Goal: Task Accomplishment & Management: Use online tool/utility

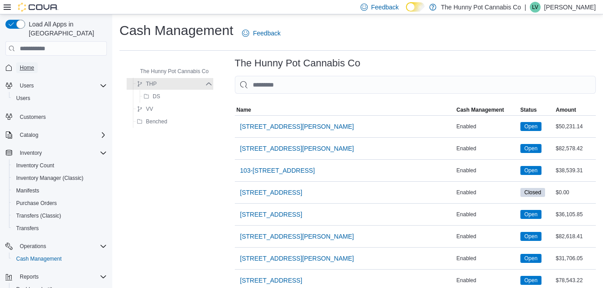
click at [32, 64] on span "Home" at bounding box center [27, 67] width 14 height 7
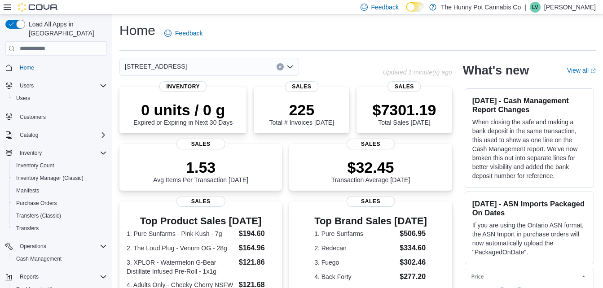
click at [188, 62] on div "[STREET_ADDRESS]" at bounding box center [209, 67] width 180 height 18
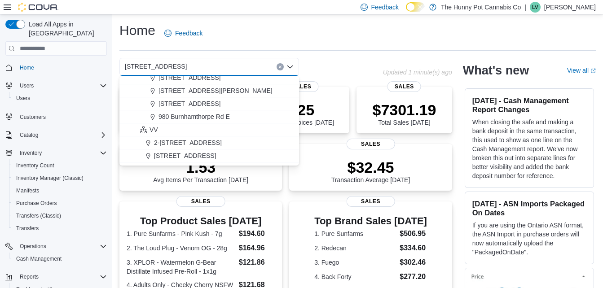
scroll to position [499, 0]
click at [209, 119] on span "980 Burnhamthorpe Rd E" at bounding box center [194, 116] width 71 height 9
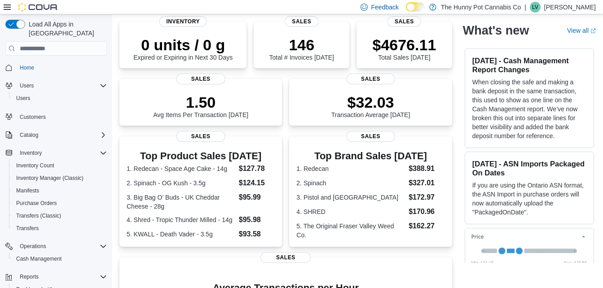
scroll to position [0, 0]
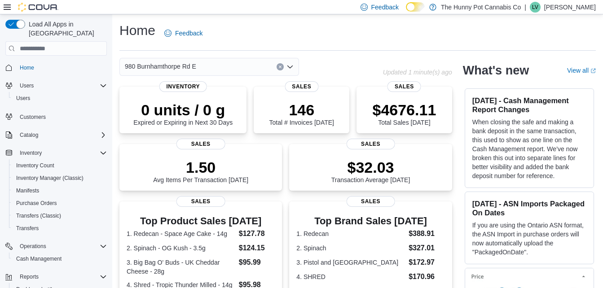
click at [172, 66] on span "980 Burnhamthorpe Rd E" at bounding box center [160, 66] width 71 height 11
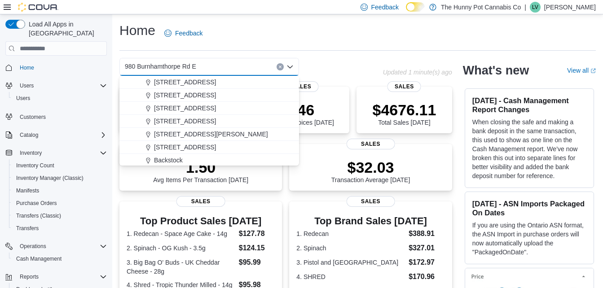
scroll to position [339, 0]
click at [181, 95] on span "[STREET_ADDRESS]" at bounding box center [185, 94] width 62 height 9
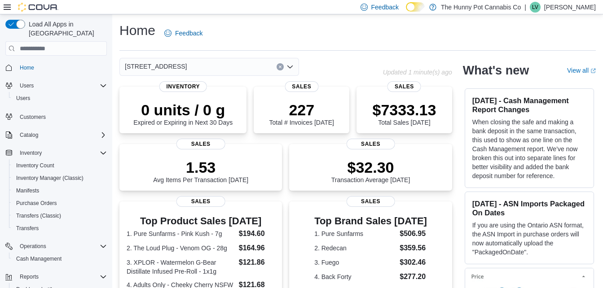
click at [349, 58] on div "[STREET_ADDRESS]" at bounding box center [251, 67] width 264 height 18
click at [47, 256] on span "Cash Management" at bounding box center [38, 259] width 45 height 7
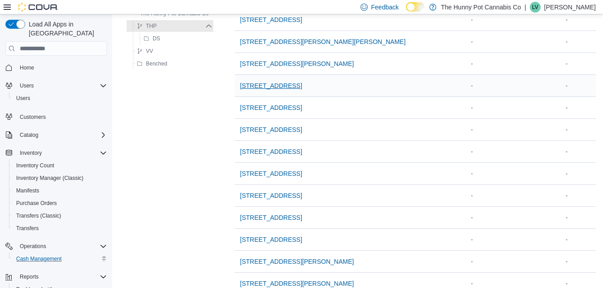
scroll to position [680, 0]
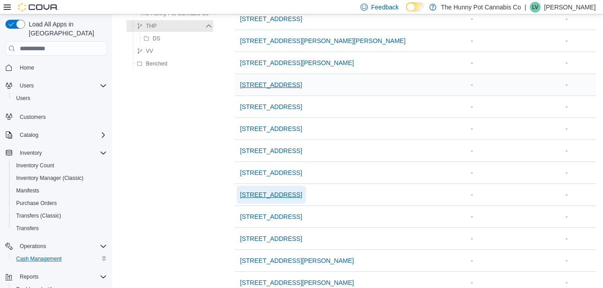
click at [275, 196] on span "[STREET_ADDRESS]" at bounding box center [271, 194] width 62 height 9
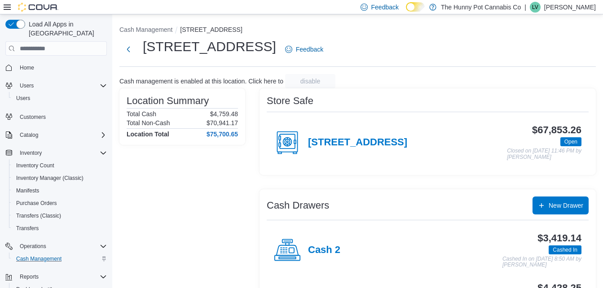
scroll to position [52, 0]
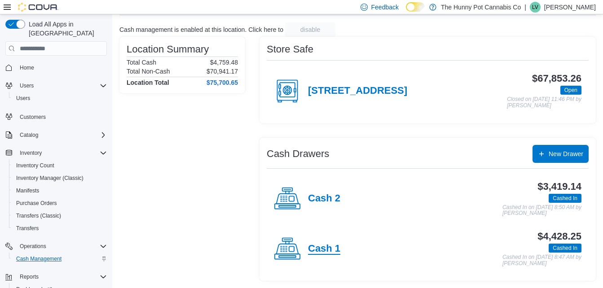
click at [322, 250] on h4 "Cash 1" at bounding box center [324, 249] width 32 height 12
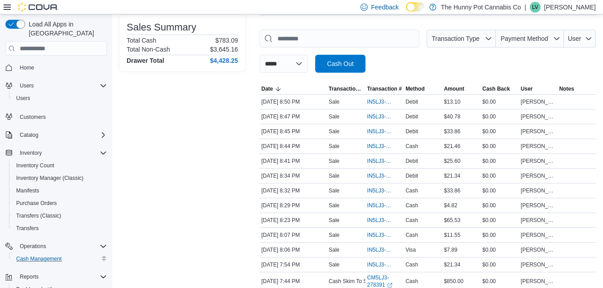
scroll to position [123, 0]
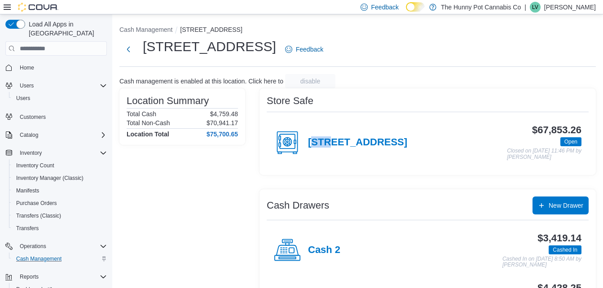
drag, startPoint x: 314, startPoint y: 156, endPoint x: 329, endPoint y: 182, distance: 30.0
click at [329, 182] on div "Store Safe [STREET_ADDRESS] $67,853.26 Open Closed on [DATE] 11:46 PM by [PERSO…" at bounding box center [428, 210] width 336 height 244
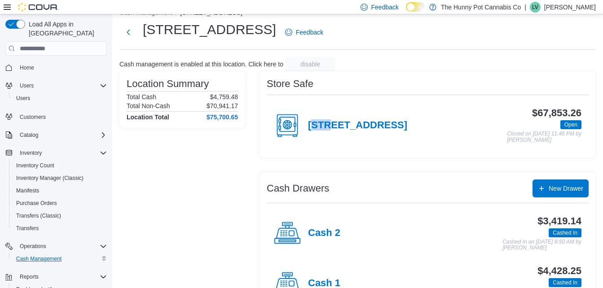
scroll to position [25, 0]
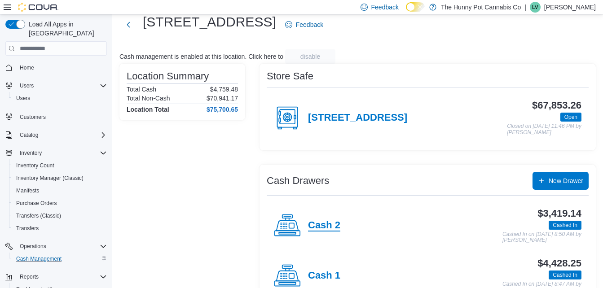
click at [328, 225] on h4 "Cash 2" at bounding box center [324, 226] width 32 height 12
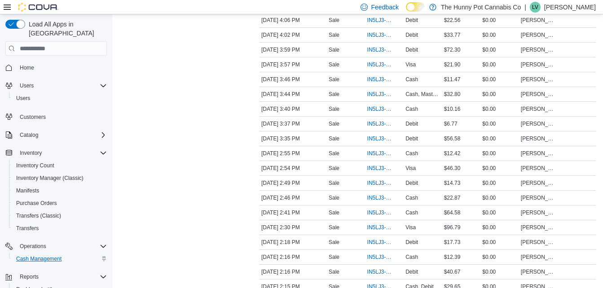
scroll to position [1068, 0]
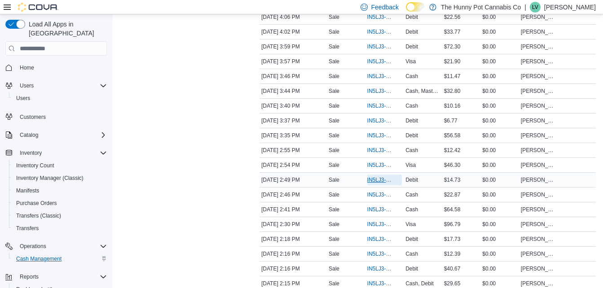
click at [375, 180] on span "IN5LJ3-6149226" at bounding box center [380, 180] width 26 height 7
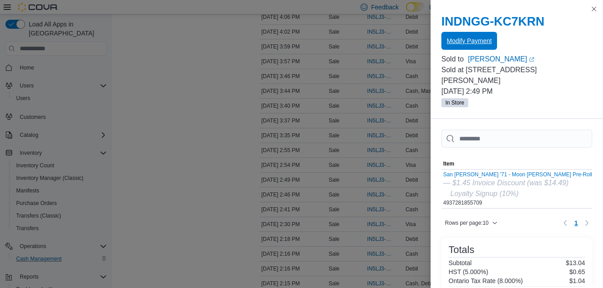
click at [459, 38] on span "Modify Payment" at bounding box center [469, 40] width 45 height 9
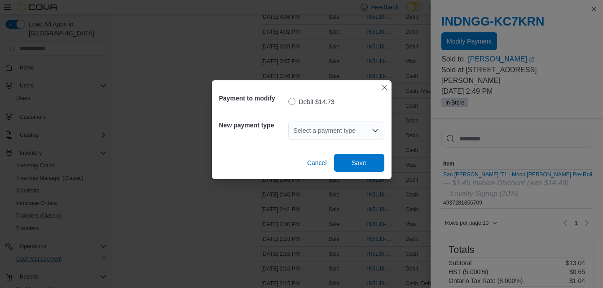
click at [331, 129] on div "Select a payment type" at bounding box center [336, 131] width 96 height 18
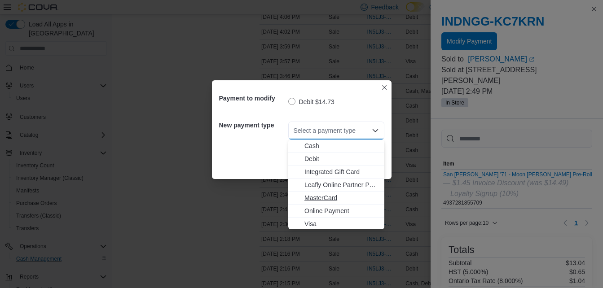
click at [317, 202] on span "MasterCard" at bounding box center [342, 198] width 75 height 9
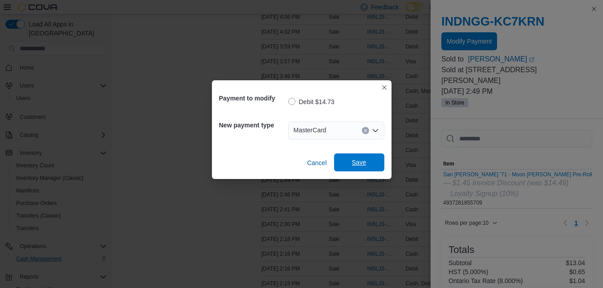
click at [357, 156] on span "Save" at bounding box center [360, 163] width 40 height 18
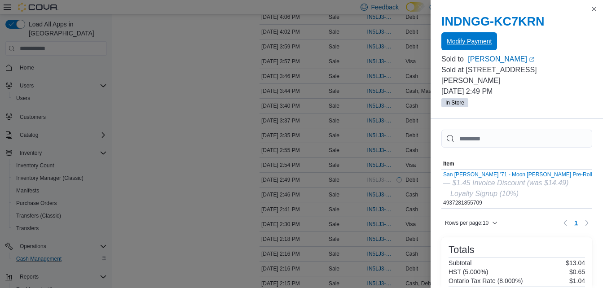
scroll to position [0, 0]
click at [593, 9] on button "Close this dialog" at bounding box center [594, 8] width 11 height 11
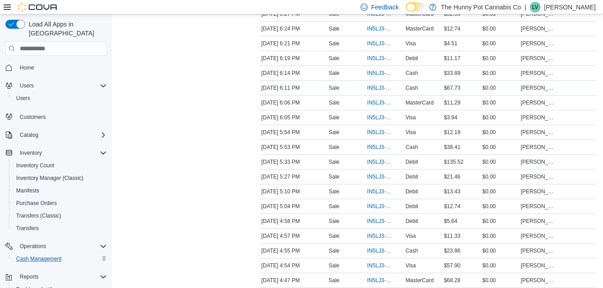
scroll to position [700, 0]
click at [373, 118] on span "IN5LJ3-6151099" at bounding box center [380, 118] width 26 height 7
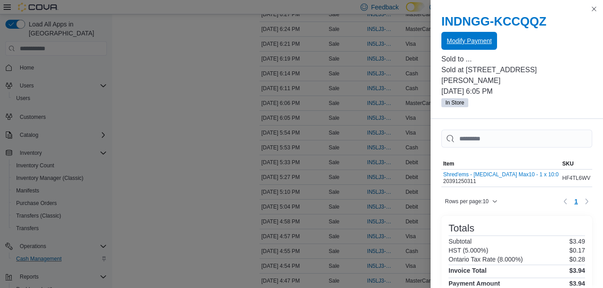
click at [455, 40] on span "Modify Payment" at bounding box center [469, 40] width 45 height 9
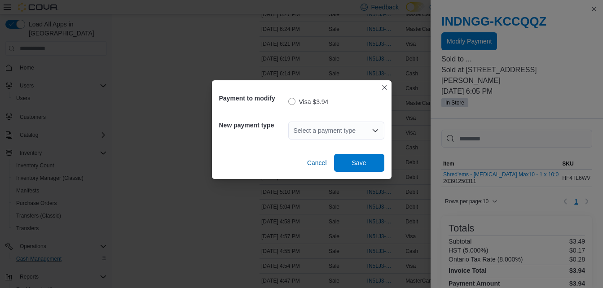
click at [322, 130] on div "Select a payment type" at bounding box center [336, 131] width 96 height 18
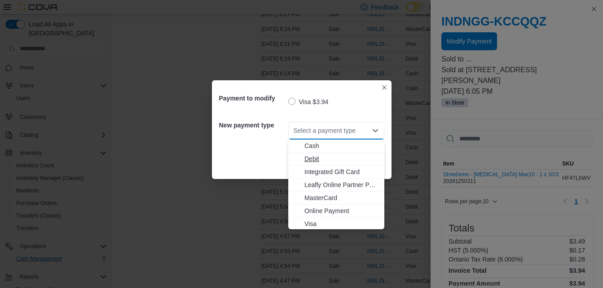
click at [309, 160] on span "Debit" at bounding box center [342, 159] width 75 height 9
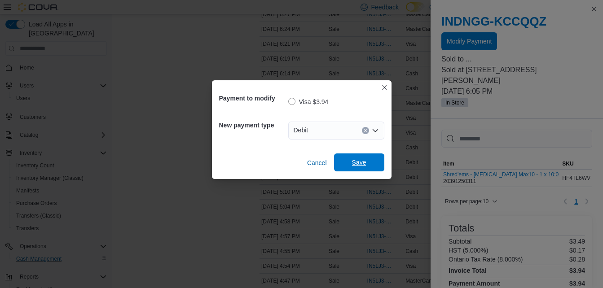
click at [362, 157] on span "Save" at bounding box center [360, 163] width 40 height 18
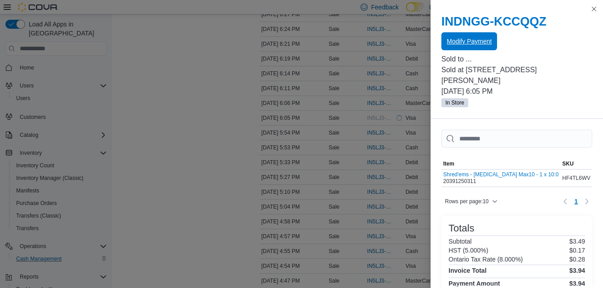
scroll to position [0, 0]
click at [591, 7] on button "Close this dialog" at bounding box center [594, 8] width 11 height 11
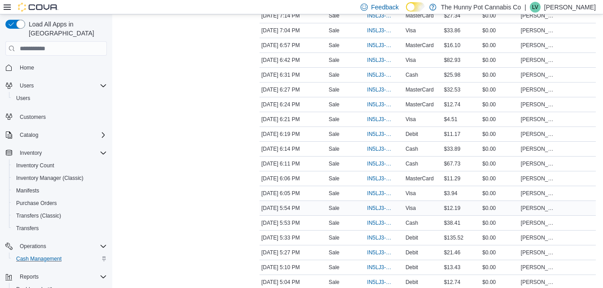
scroll to position [624, 0]
click at [381, 87] on span "IN5LJ3-6151312" at bounding box center [380, 90] width 26 height 7
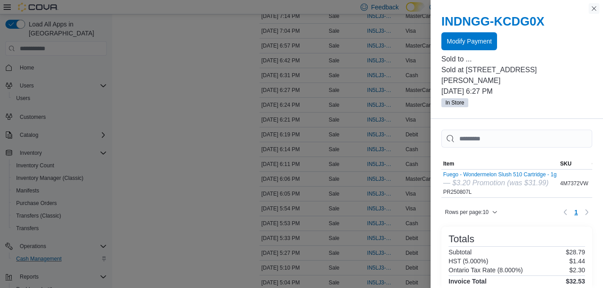
click at [592, 9] on button "Close this dialog" at bounding box center [594, 8] width 11 height 11
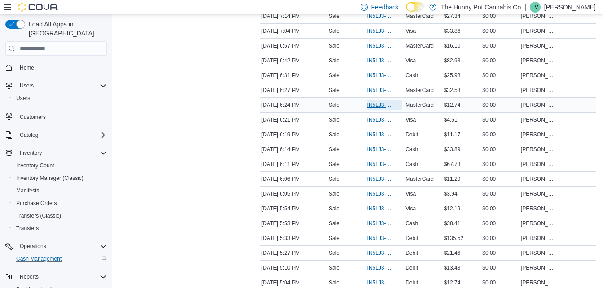
click at [374, 102] on span "IN5LJ3-6151296" at bounding box center [380, 105] width 26 height 7
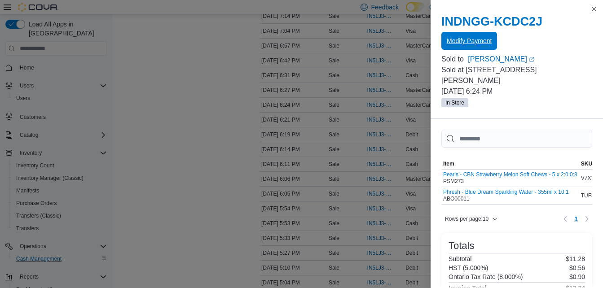
click at [460, 40] on span "Modify Payment" at bounding box center [469, 40] width 45 height 9
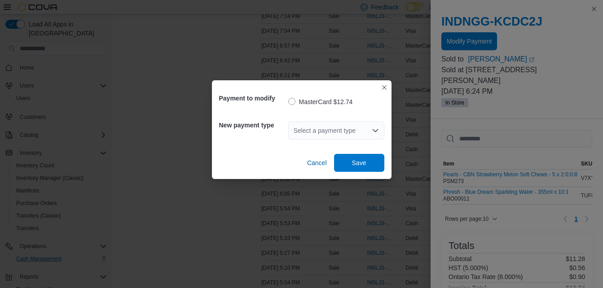
click at [310, 125] on div "Select a payment type" at bounding box center [336, 131] width 96 height 18
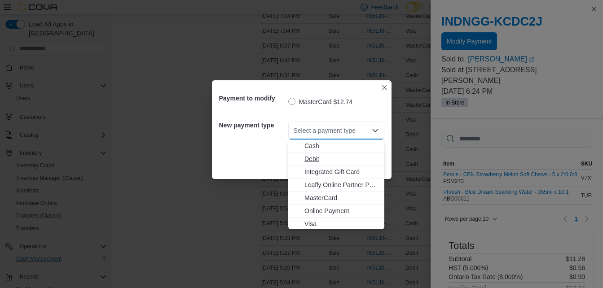
click at [310, 164] on button "Debit" at bounding box center [336, 159] width 96 height 13
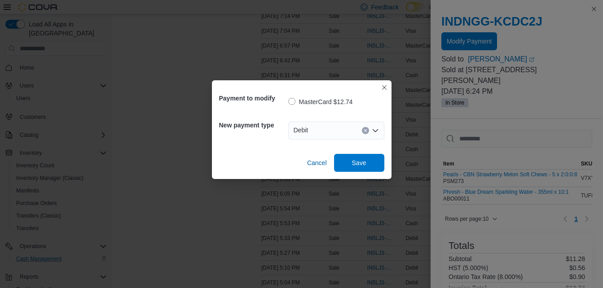
click at [367, 150] on div "Cancel Save" at bounding box center [301, 159] width 165 height 25
click at [366, 161] on span "Save" at bounding box center [360, 163] width 40 height 18
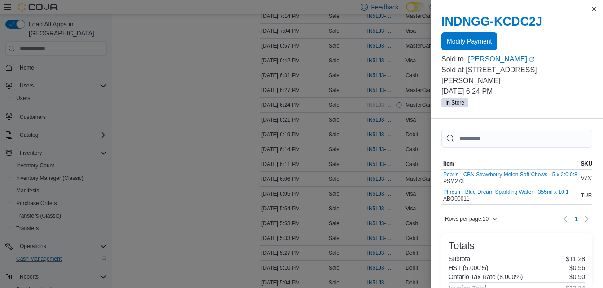
scroll to position [0, 0]
click at [592, 8] on button "Close this dialog" at bounding box center [594, 8] width 11 height 11
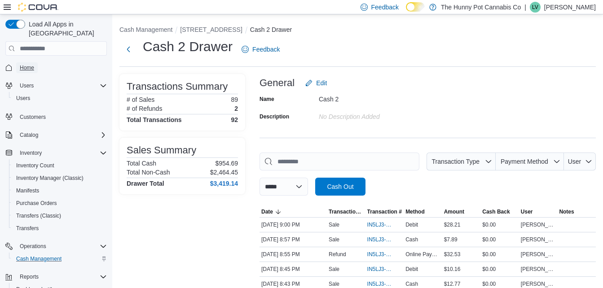
click at [33, 64] on span "Home" at bounding box center [27, 67] width 14 height 7
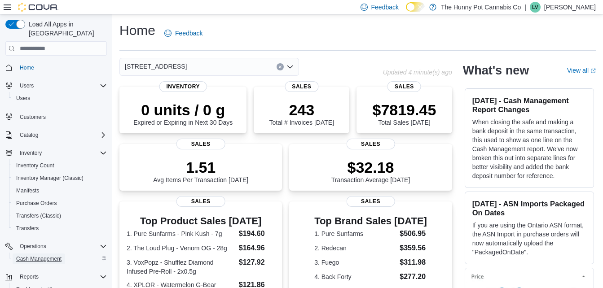
click at [46, 254] on span "Cash Management" at bounding box center [38, 259] width 45 height 11
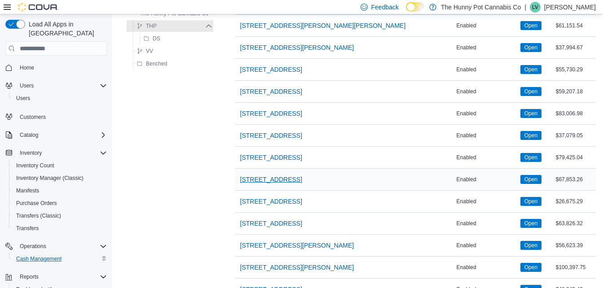
scroll to position [695, 0]
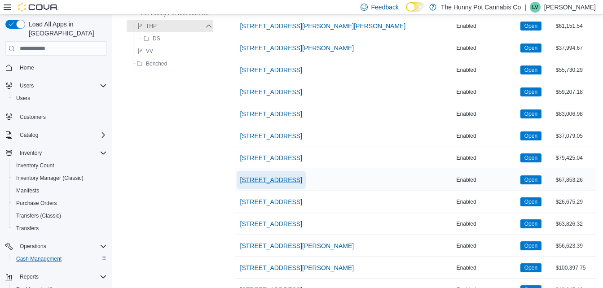
click at [276, 178] on span "[STREET_ADDRESS]" at bounding box center [271, 180] width 62 height 9
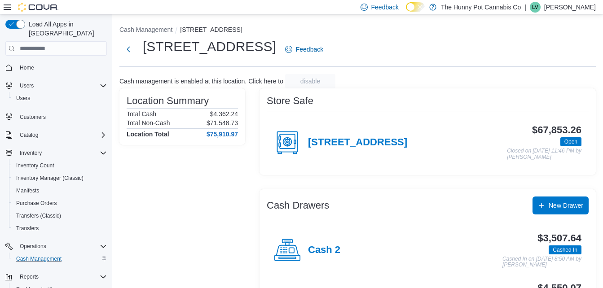
scroll to position [52, 0]
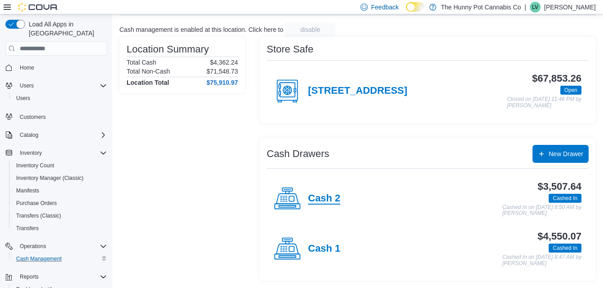
click at [328, 198] on h4 "Cash 2" at bounding box center [324, 199] width 32 height 12
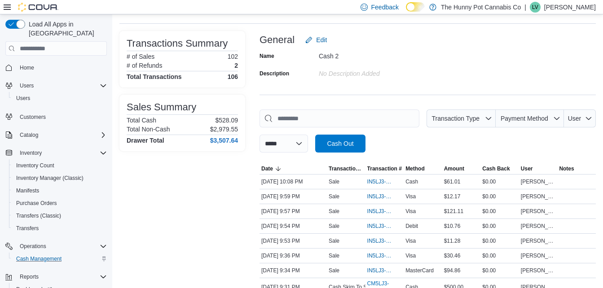
scroll to position [44, 0]
click at [375, 240] on span "IN5LJ3-6153274" at bounding box center [380, 240] width 26 height 7
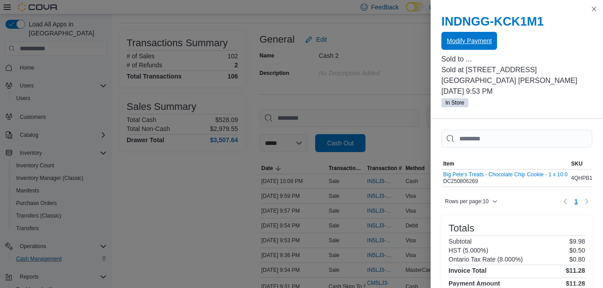
click at [468, 36] on span "Modify Payment" at bounding box center [469, 41] width 45 height 18
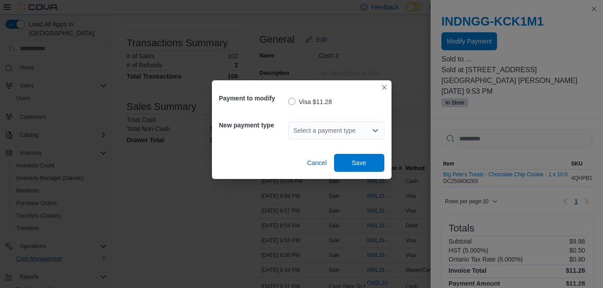
click at [316, 129] on div "Select a payment type" at bounding box center [336, 131] width 96 height 18
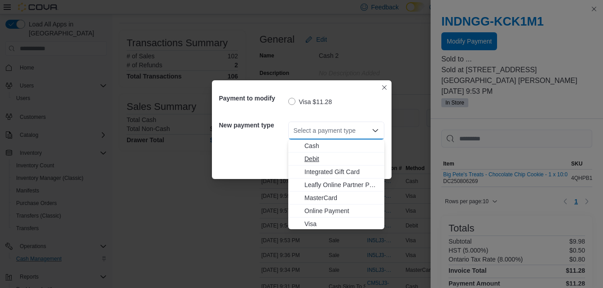
click at [313, 161] on span "Debit" at bounding box center [342, 159] width 75 height 9
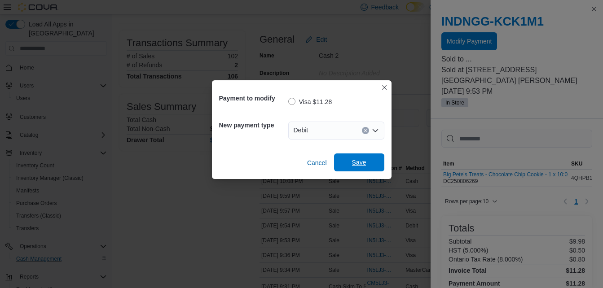
click at [347, 170] on span "Save" at bounding box center [360, 163] width 40 height 18
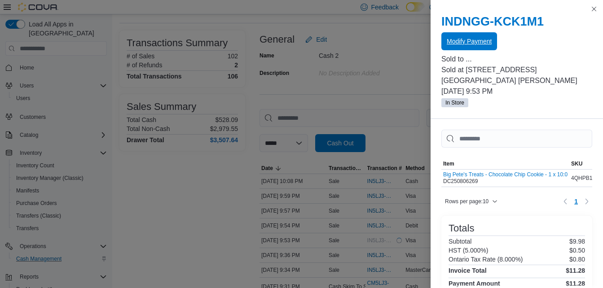
scroll to position [0, 0]
click at [591, 10] on button "Close this dialog" at bounding box center [594, 8] width 11 height 11
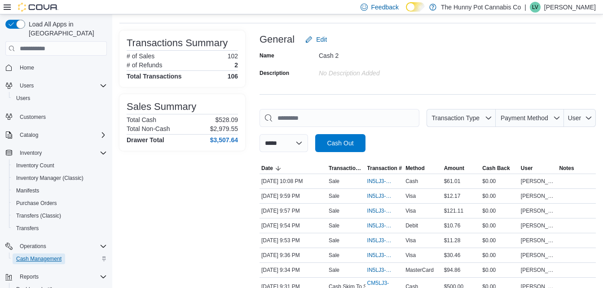
click at [49, 256] on span "Cash Management" at bounding box center [38, 259] width 45 height 7
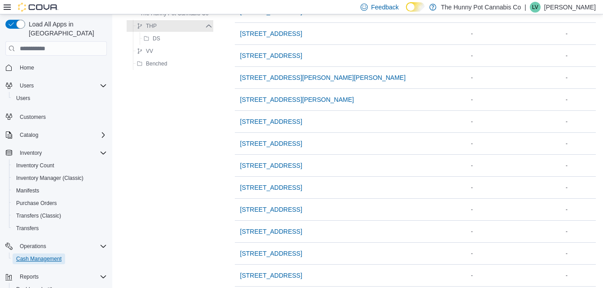
scroll to position [646, 0]
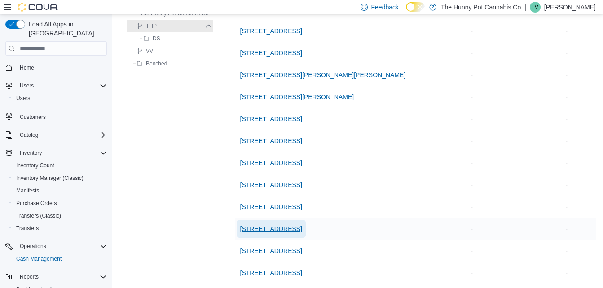
click at [267, 228] on span "[STREET_ADDRESS]" at bounding box center [271, 229] width 62 height 9
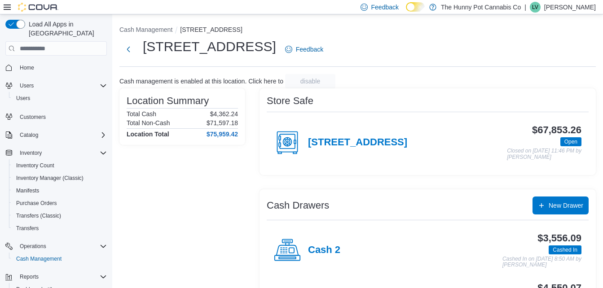
scroll to position [52, 0]
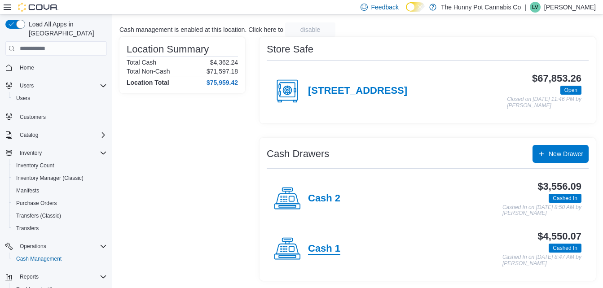
click at [322, 245] on h4 "Cash 1" at bounding box center [324, 249] width 32 height 12
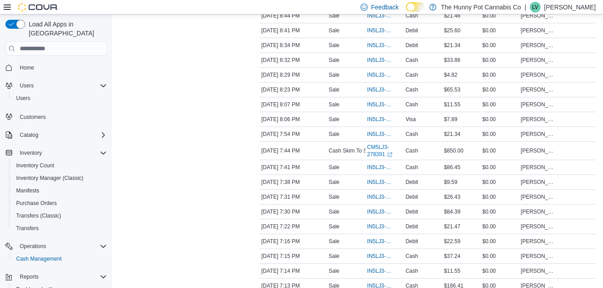
scroll to position [343, 0]
click at [374, 119] on span "IN5LJ3-6152290" at bounding box center [380, 118] width 26 height 7
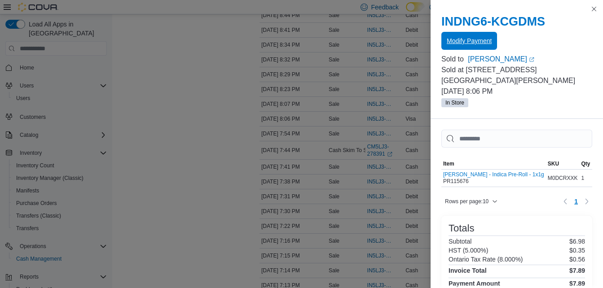
click at [469, 37] on span "Modify Payment" at bounding box center [469, 41] width 45 height 18
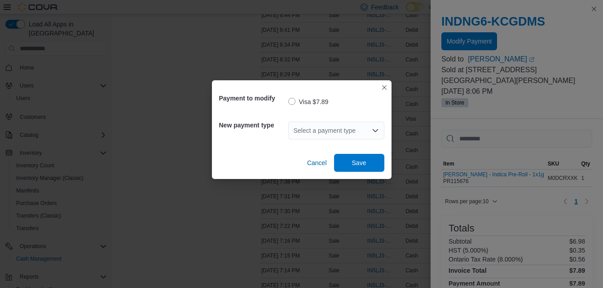
click at [322, 134] on div "Select a payment type" at bounding box center [336, 131] width 96 height 18
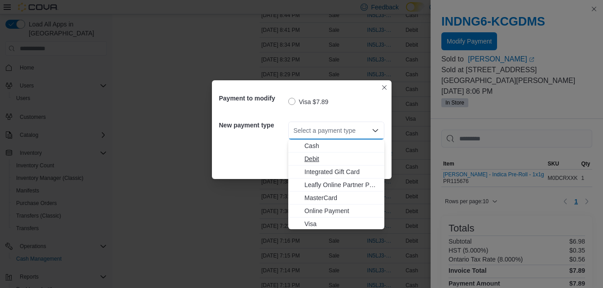
click at [316, 158] on span "Debit" at bounding box center [342, 159] width 75 height 9
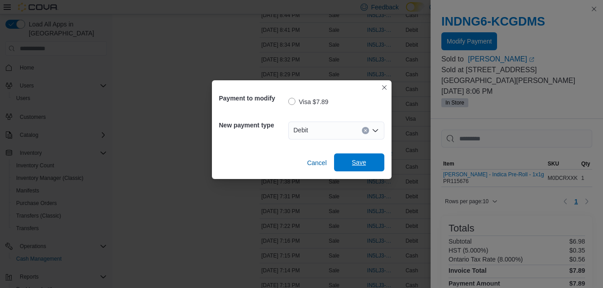
click at [342, 163] on span "Save" at bounding box center [360, 163] width 40 height 18
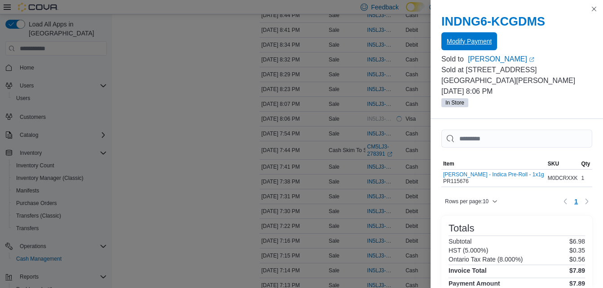
scroll to position [0, 0]
click at [598, 7] on button "Close this dialog" at bounding box center [594, 8] width 11 height 11
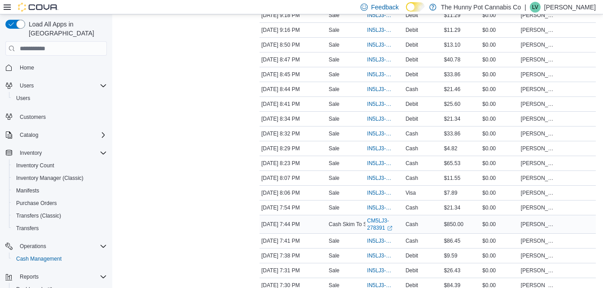
scroll to position [269, 0]
click at [370, 101] on span "IN5LJ3-6152634" at bounding box center [380, 104] width 26 height 7
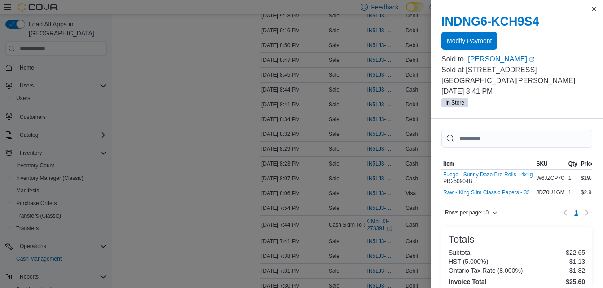
click at [462, 40] on span "Modify Payment" at bounding box center [469, 40] width 45 height 9
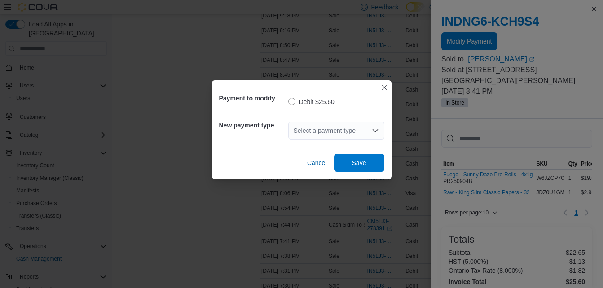
click at [318, 133] on div "Select a payment type" at bounding box center [336, 131] width 96 height 18
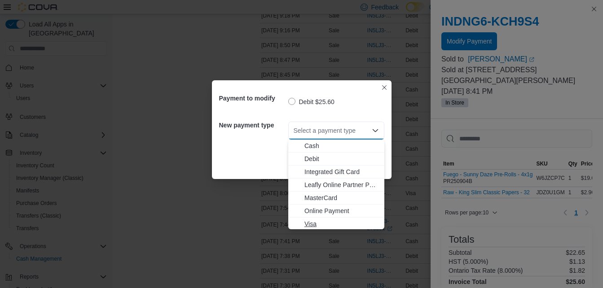
click at [309, 224] on span "Visa" at bounding box center [342, 224] width 75 height 9
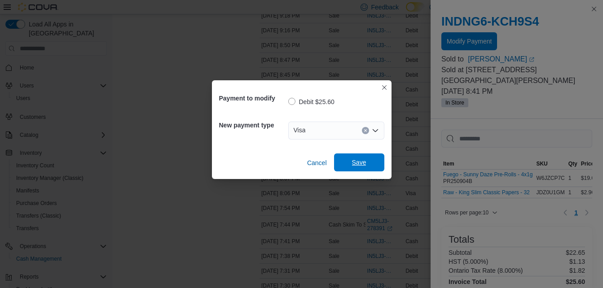
click at [352, 167] on span "Save" at bounding box center [359, 162] width 14 height 9
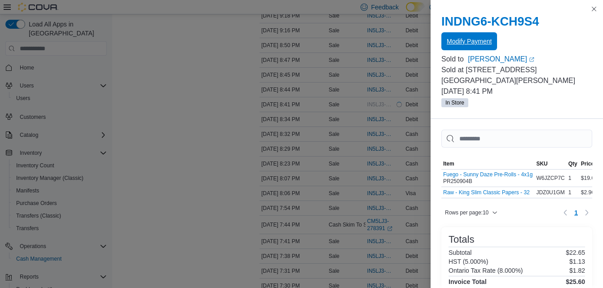
scroll to position [0, 0]
click at [592, 8] on button "Close this dialog" at bounding box center [594, 8] width 11 height 11
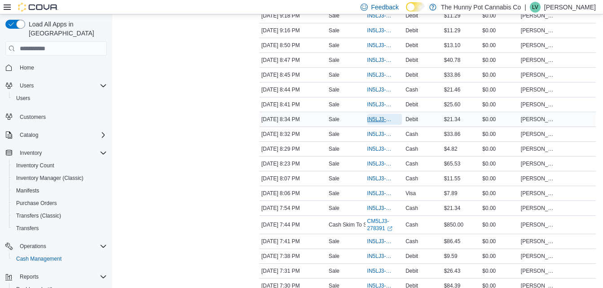
click at [371, 121] on span "IN5LJ3-6152563" at bounding box center [380, 119] width 26 height 7
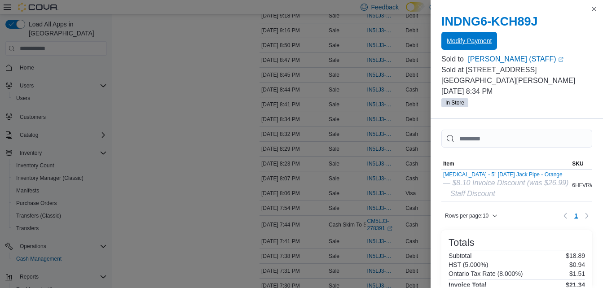
click at [461, 42] on span "Modify Payment" at bounding box center [469, 40] width 45 height 9
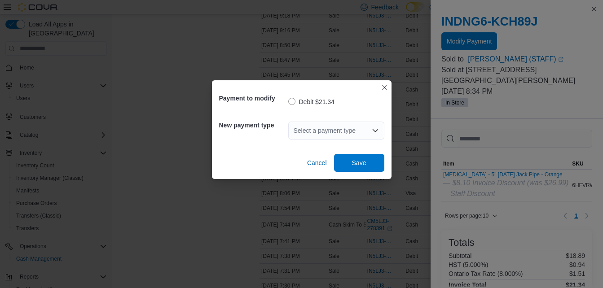
click at [319, 132] on div "Select a payment type" at bounding box center [336, 131] width 96 height 18
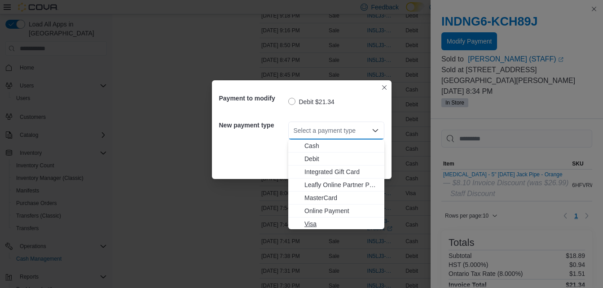
click at [313, 226] on span "Visa" at bounding box center [342, 224] width 75 height 9
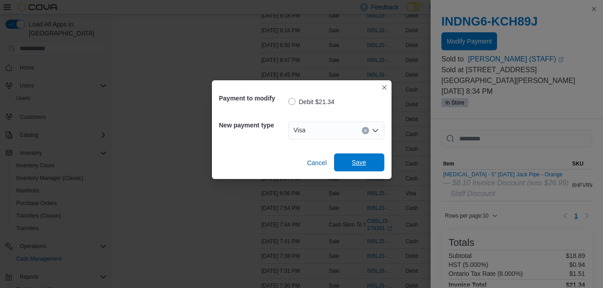
click at [359, 161] on span "Save" at bounding box center [359, 162] width 14 height 9
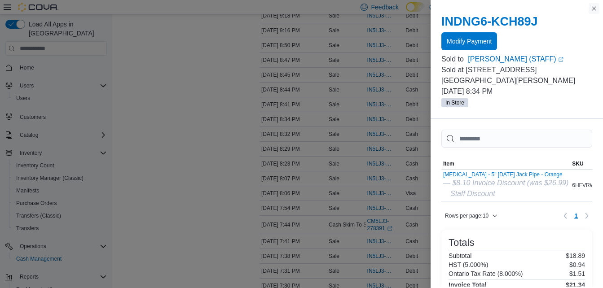
click at [592, 8] on button "Close this dialog" at bounding box center [594, 8] width 11 height 11
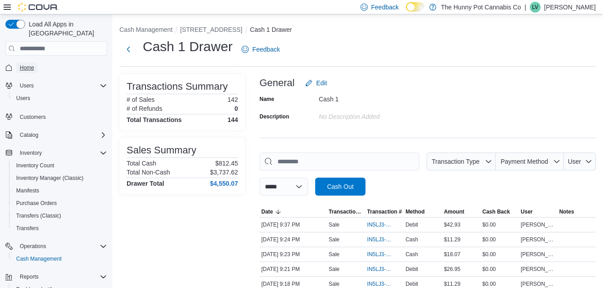
click at [32, 63] on span "Home" at bounding box center [27, 67] width 14 height 11
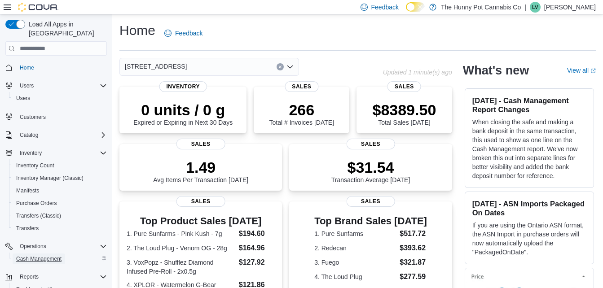
click at [50, 256] on span "Cash Management" at bounding box center [38, 259] width 45 height 7
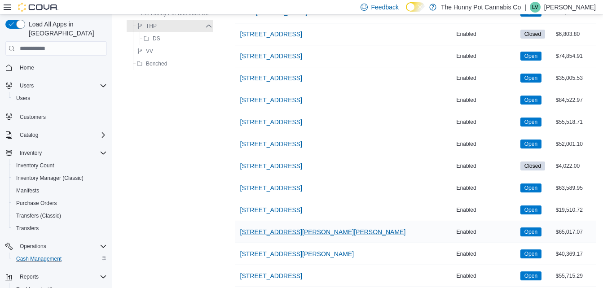
scroll to position [649, 0]
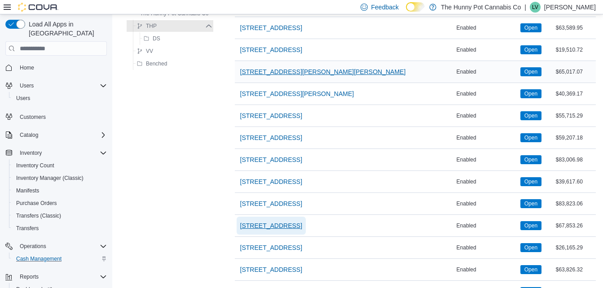
click at [263, 223] on span "[STREET_ADDRESS]" at bounding box center [271, 225] width 62 height 9
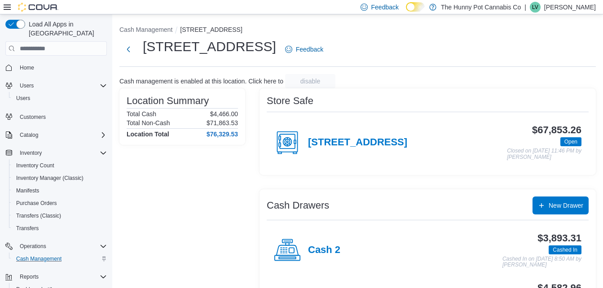
scroll to position [52, 0]
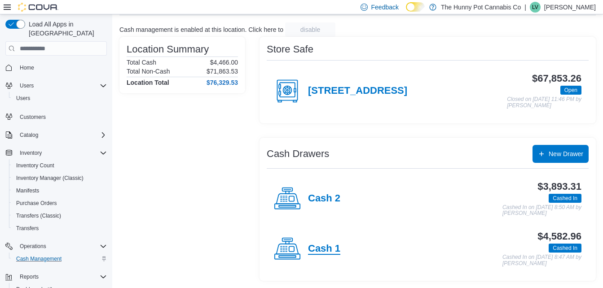
click at [320, 248] on h4 "Cash 1" at bounding box center [324, 249] width 32 height 12
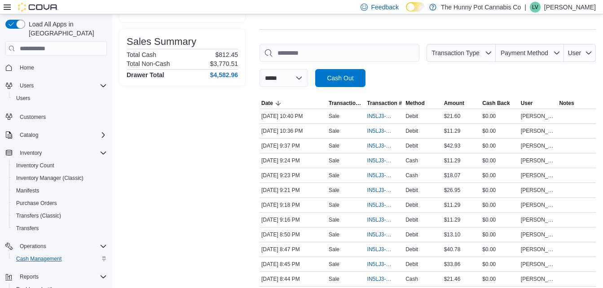
scroll to position [110, 0]
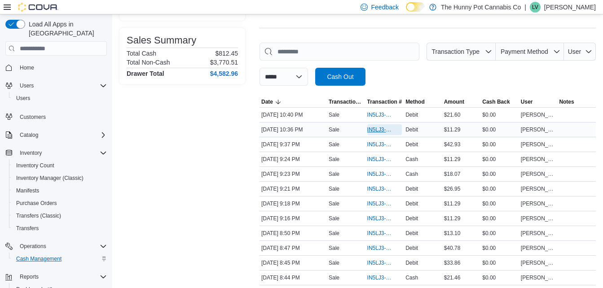
click at [370, 132] on span "IN5LJ3-6153602" at bounding box center [380, 129] width 26 height 7
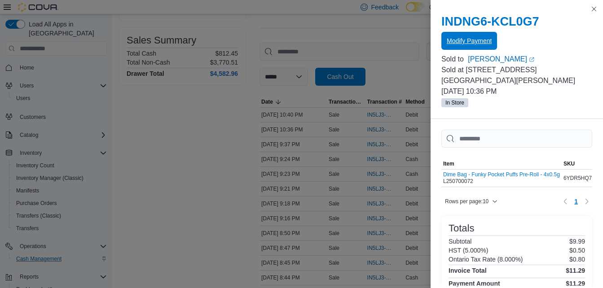
click at [464, 45] on span "Modify Payment" at bounding box center [469, 40] width 45 height 9
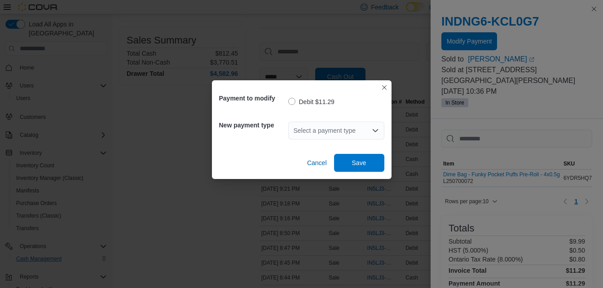
click at [328, 130] on div "Select a payment type" at bounding box center [336, 131] width 96 height 18
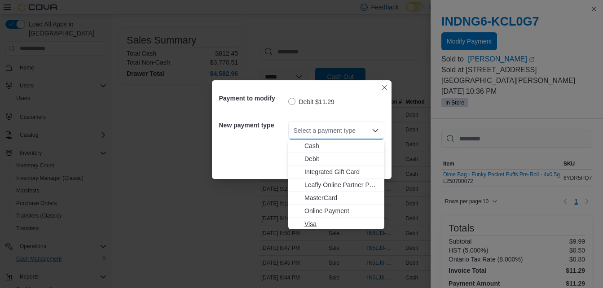
click at [309, 222] on span "Visa" at bounding box center [342, 224] width 75 height 9
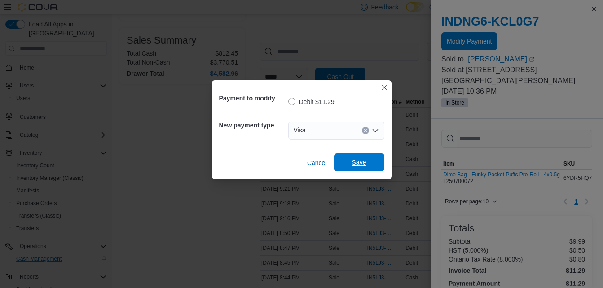
click at [350, 154] on div "Cancel Save" at bounding box center [301, 159] width 165 height 25
click at [353, 157] on span "Save" at bounding box center [360, 163] width 40 height 18
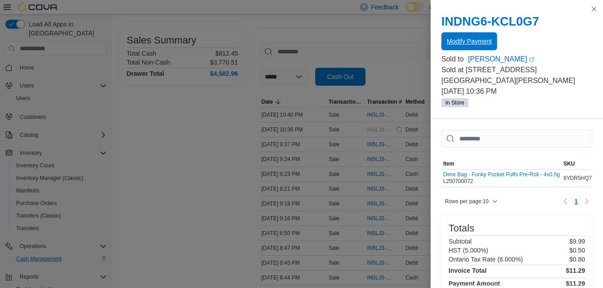
scroll to position [0, 0]
click at [595, 9] on button "Close this dialog" at bounding box center [594, 8] width 11 height 11
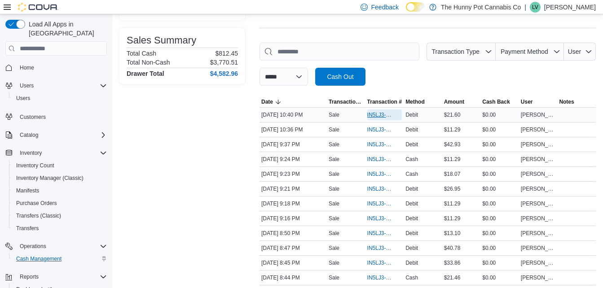
click at [382, 113] on span "IN5LJ3-6153633" at bounding box center [380, 114] width 26 height 7
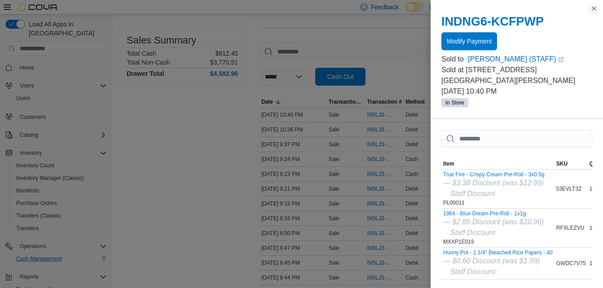
click at [592, 9] on button "Close this dialog" at bounding box center [594, 8] width 11 height 11
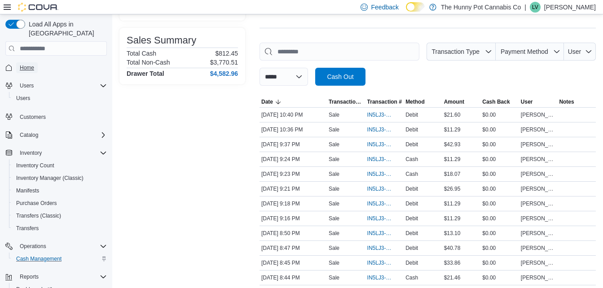
click at [29, 64] on span "Home" at bounding box center [27, 67] width 14 height 7
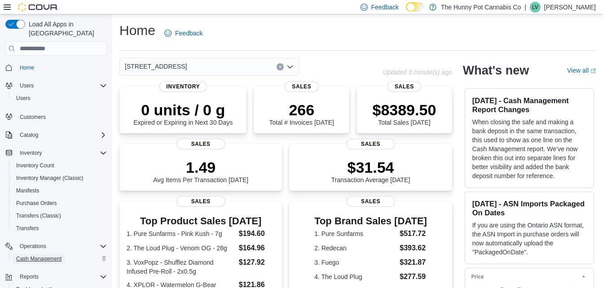
click at [48, 256] on span "Cash Management" at bounding box center [38, 259] width 45 height 7
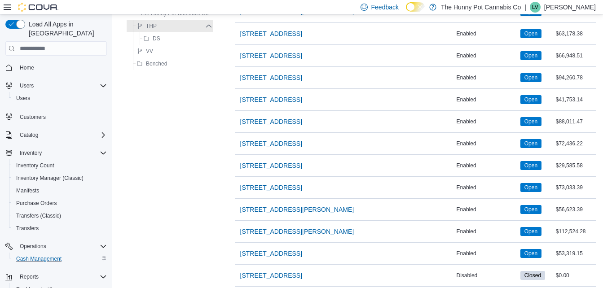
scroll to position [731, 0]
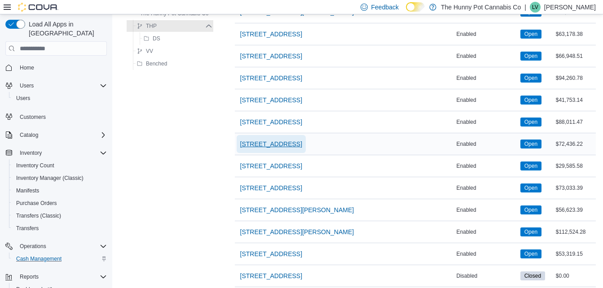
click at [273, 147] on span "[STREET_ADDRESS]" at bounding box center [271, 144] width 62 height 9
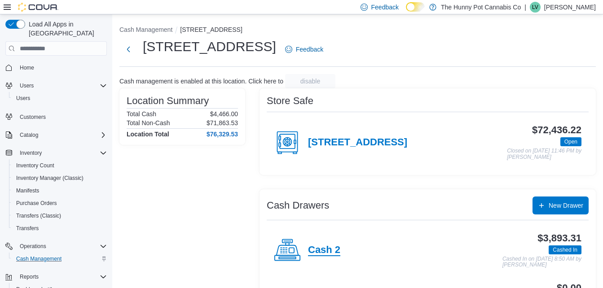
click at [328, 255] on h4 "Cash 2" at bounding box center [324, 251] width 32 height 12
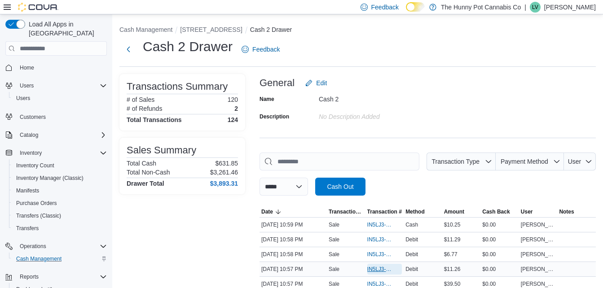
click at [377, 269] on span "IN5LJ3-6153821" at bounding box center [380, 269] width 26 height 7
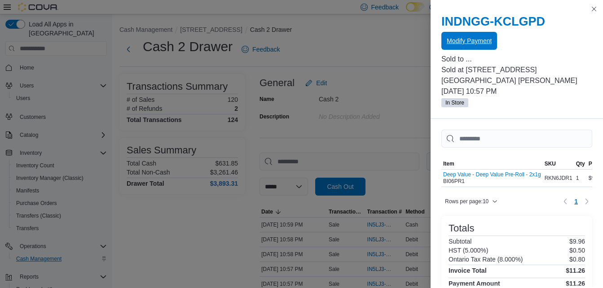
click at [469, 40] on span "Modify Payment" at bounding box center [469, 40] width 45 height 9
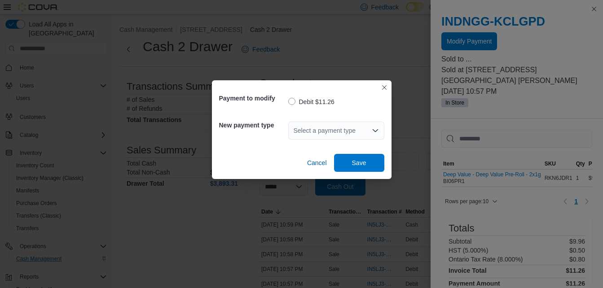
click at [318, 132] on div "Select a payment type" at bounding box center [336, 131] width 96 height 18
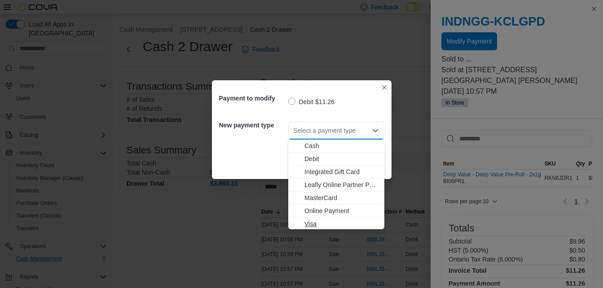
click at [312, 224] on span "Visa" at bounding box center [342, 224] width 75 height 9
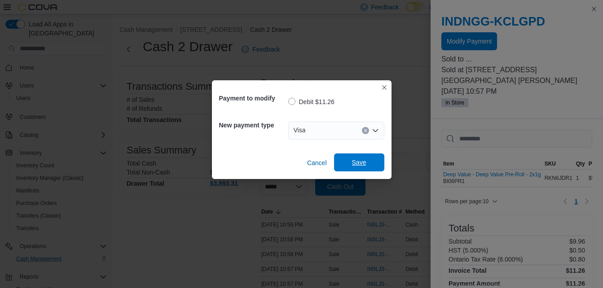
click at [355, 155] on span "Save" at bounding box center [360, 163] width 40 height 18
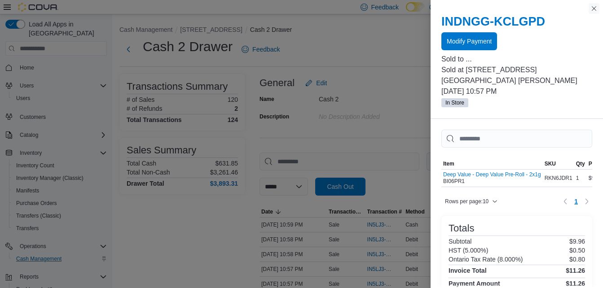
click at [593, 9] on button "Close this dialog" at bounding box center [594, 8] width 11 height 11
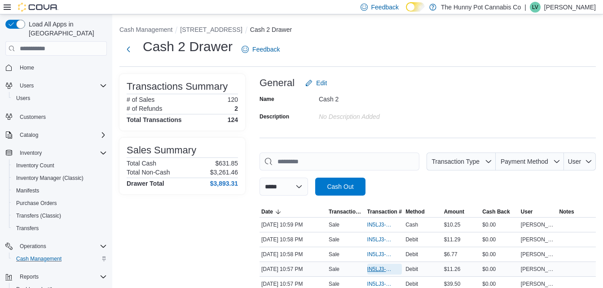
click at [376, 270] on span "IN5LJ3-6153821" at bounding box center [380, 269] width 26 height 7
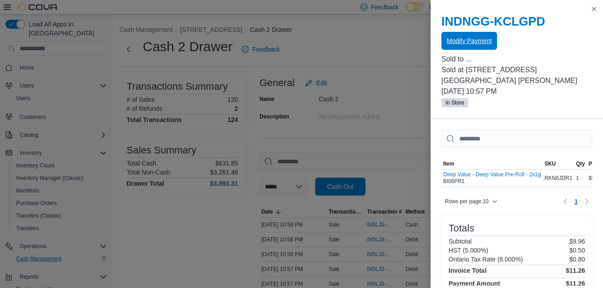
click at [458, 43] on span "Modify Payment" at bounding box center [469, 40] width 45 height 9
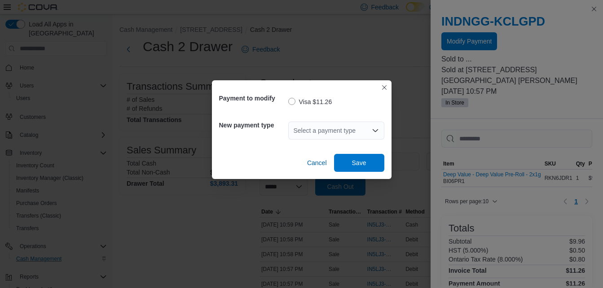
click at [301, 132] on div "Select a payment type" at bounding box center [336, 131] width 96 height 18
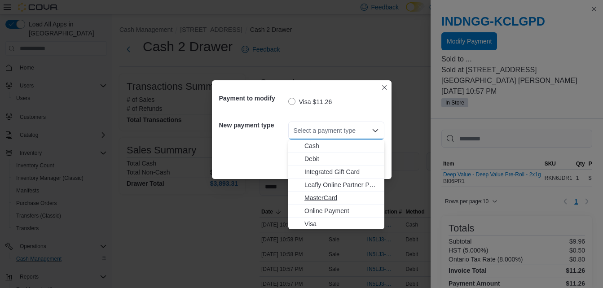
click at [310, 196] on span "MasterCard" at bounding box center [342, 198] width 75 height 9
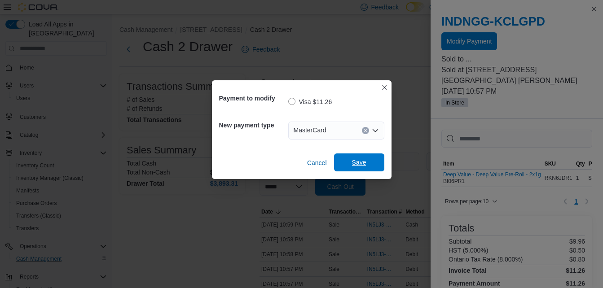
click at [353, 158] on span "Save" at bounding box center [360, 163] width 40 height 18
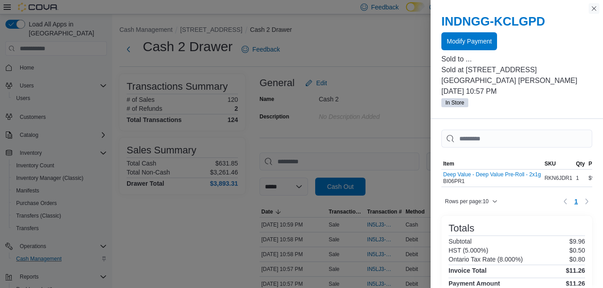
click at [593, 9] on button "Close this dialog" at bounding box center [594, 8] width 11 height 11
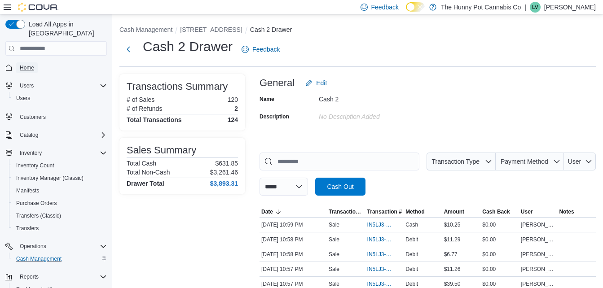
click at [31, 64] on span "Home" at bounding box center [27, 67] width 14 height 7
